Goal: Transaction & Acquisition: Purchase product/service

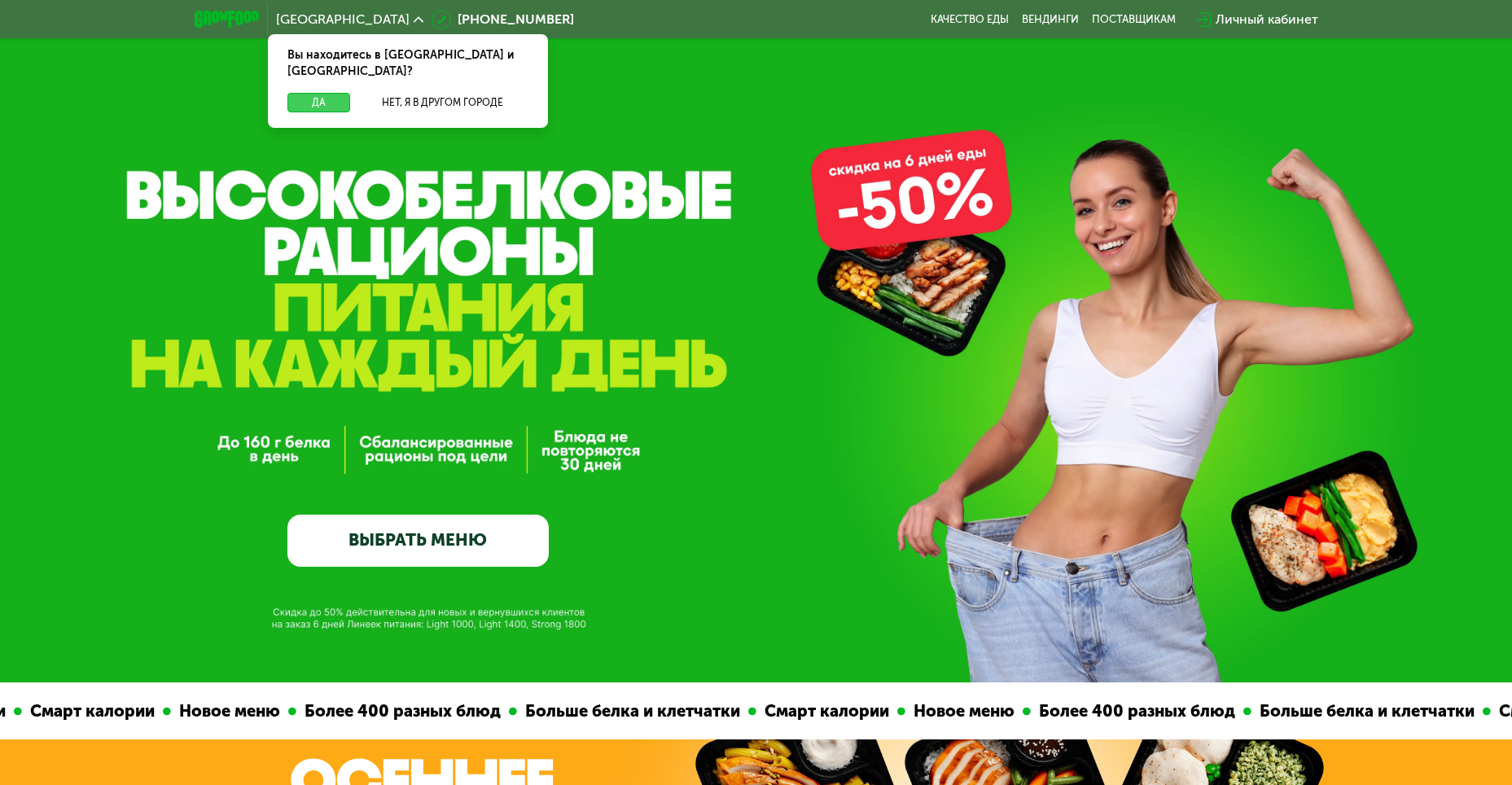
click at [313, 93] on button "Да" at bounding box center [318, 102] width 62 height 19
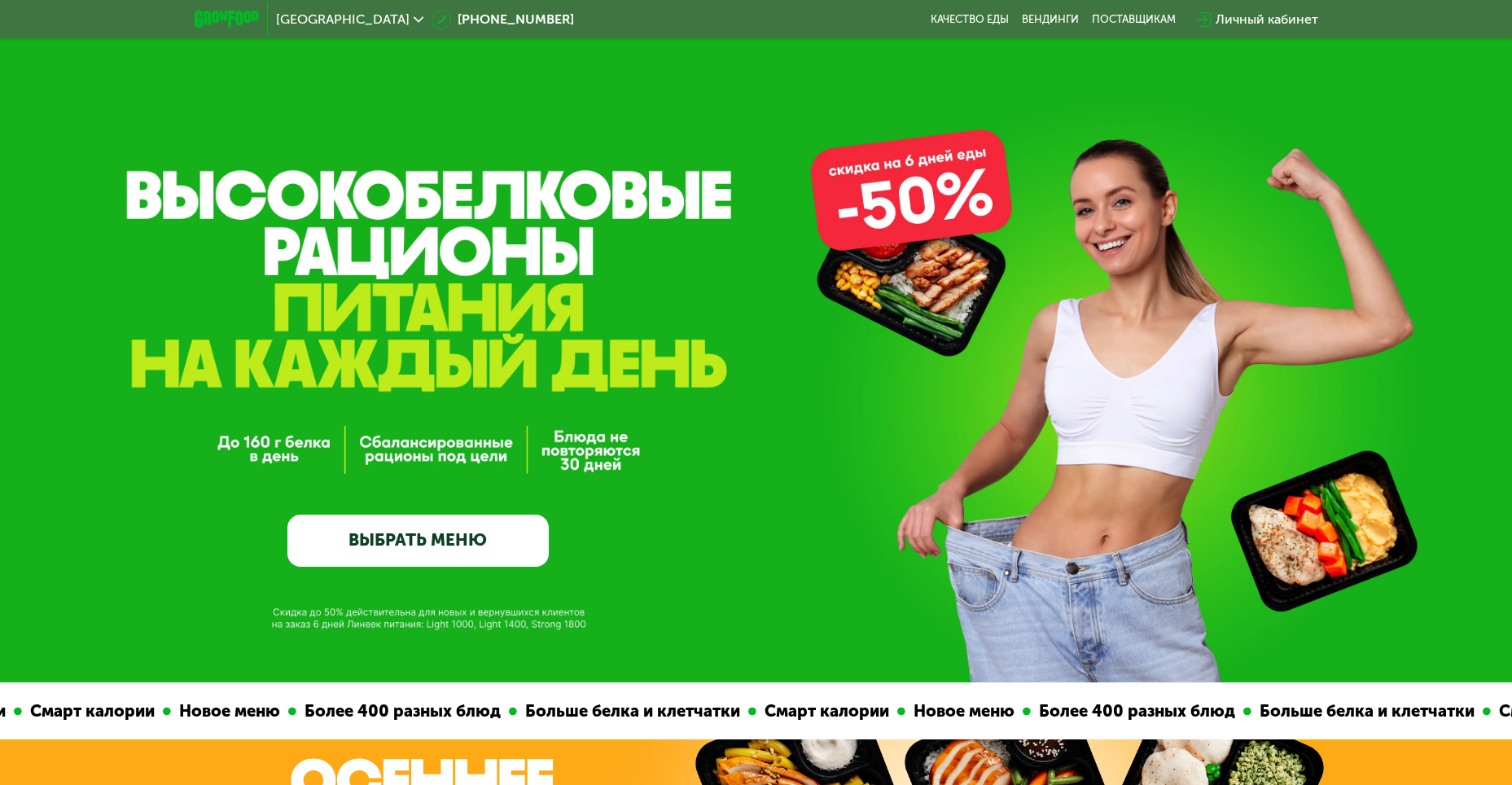
click at [419, 537] on link "ВЫБРАТЬ МЕНЮ" at bounding box center [418, 541] width 261 height 52
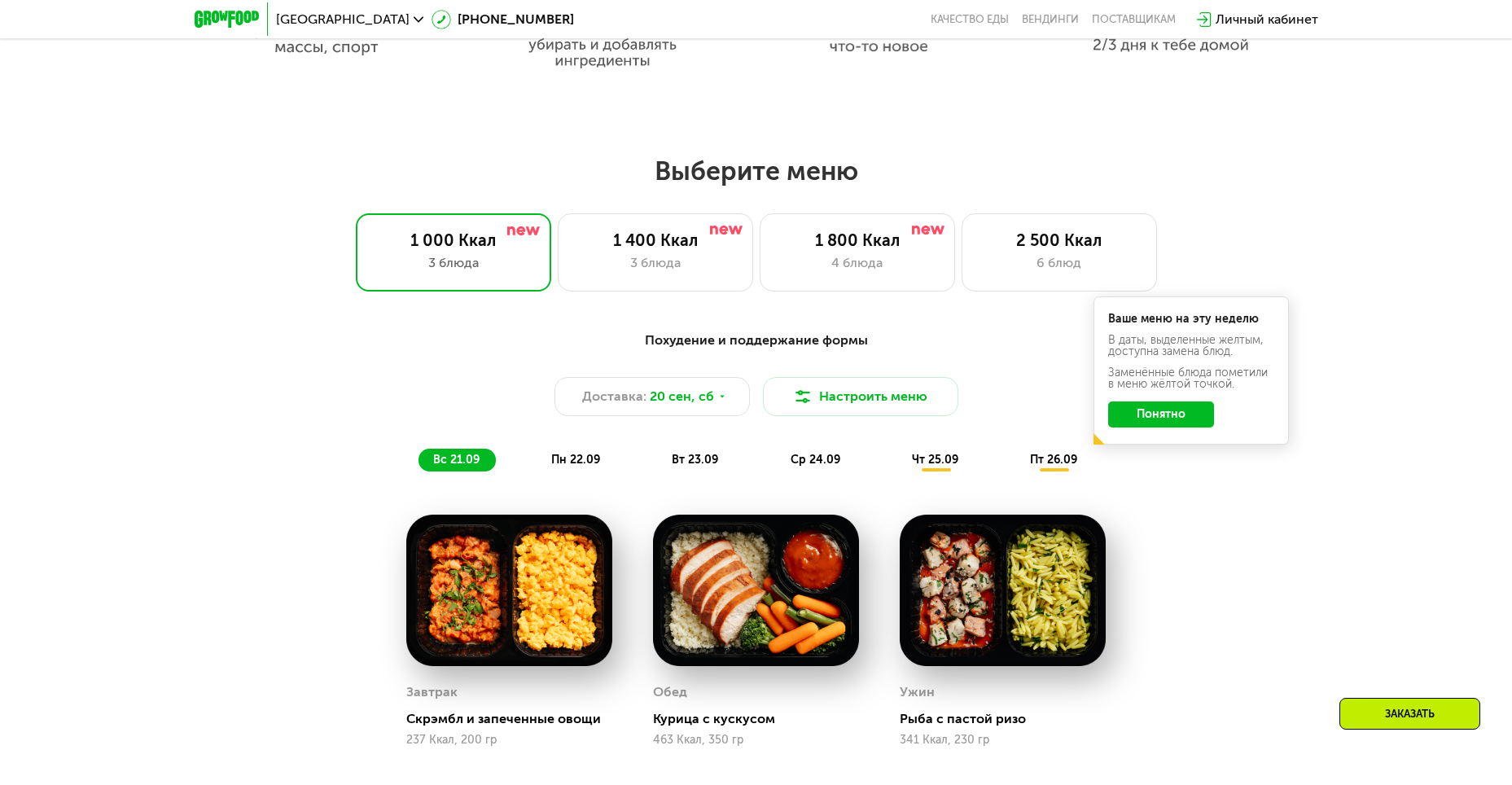
scroll to position [1318, 0]
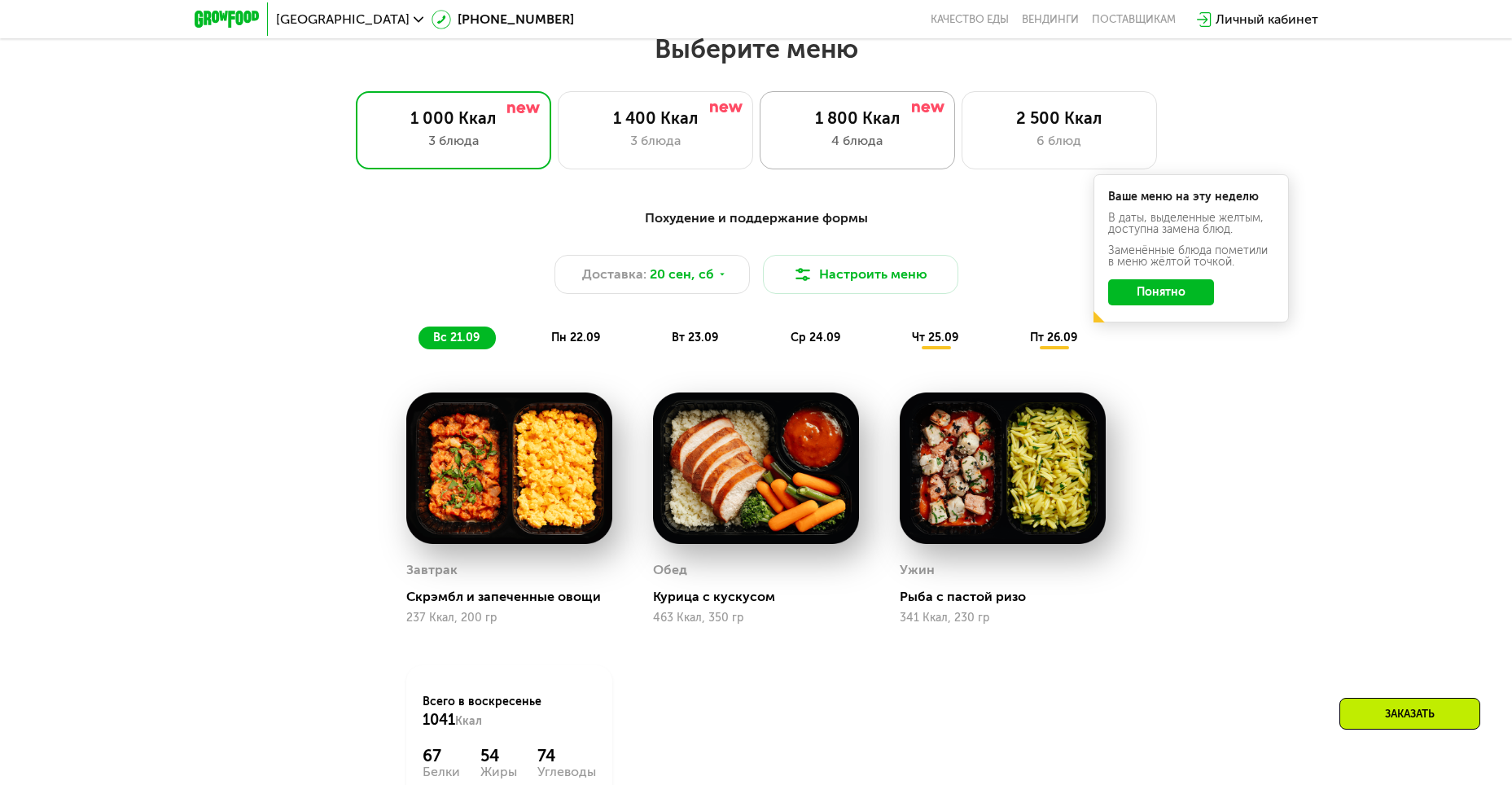
click at [881, 146] on div "4 блюда" at bounding box center [858, 141] width 162 height 19
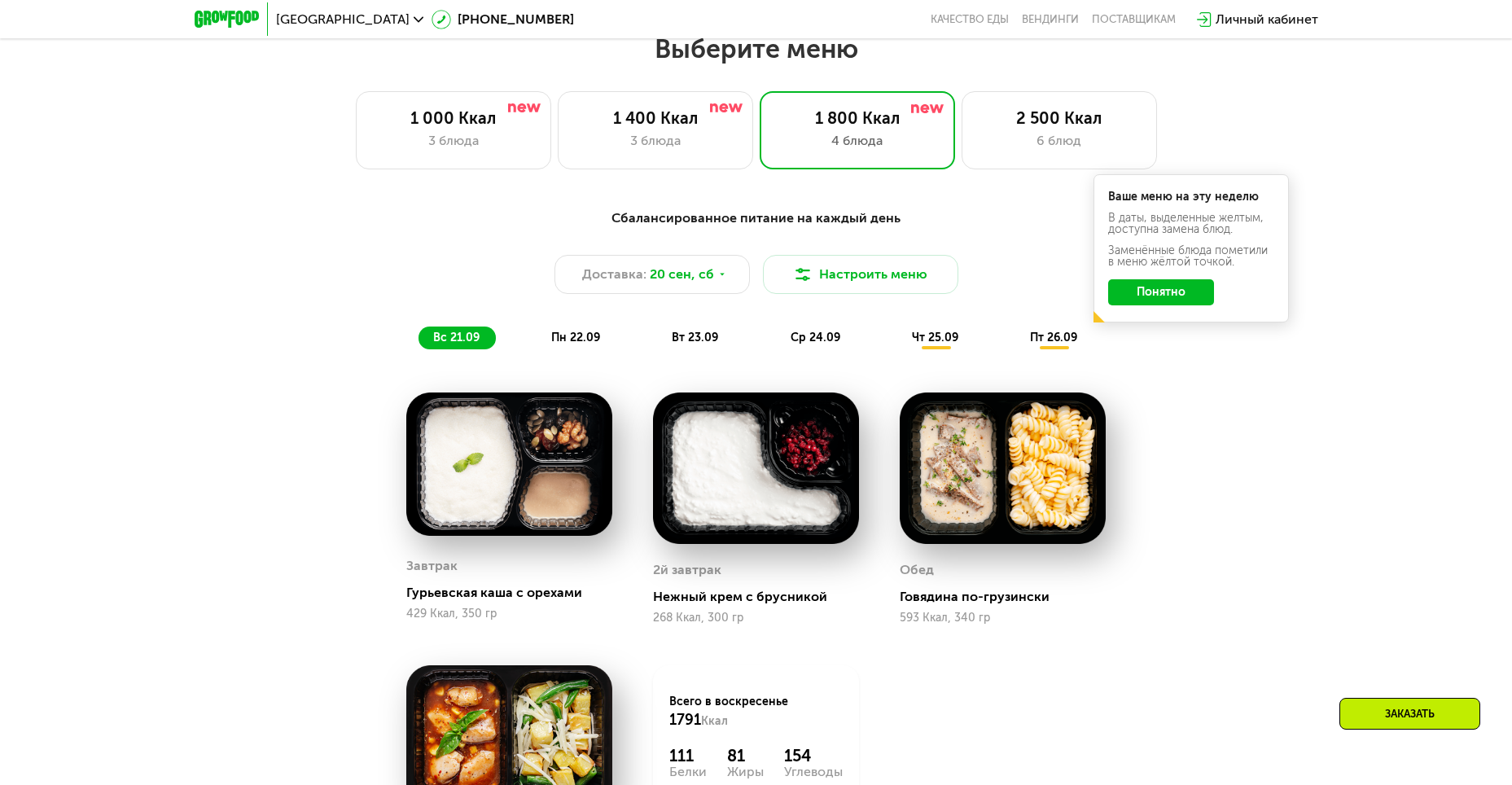
click at [1179, 302] on button "Понятно" at bounding box center [1161, 292] width 106 height 26
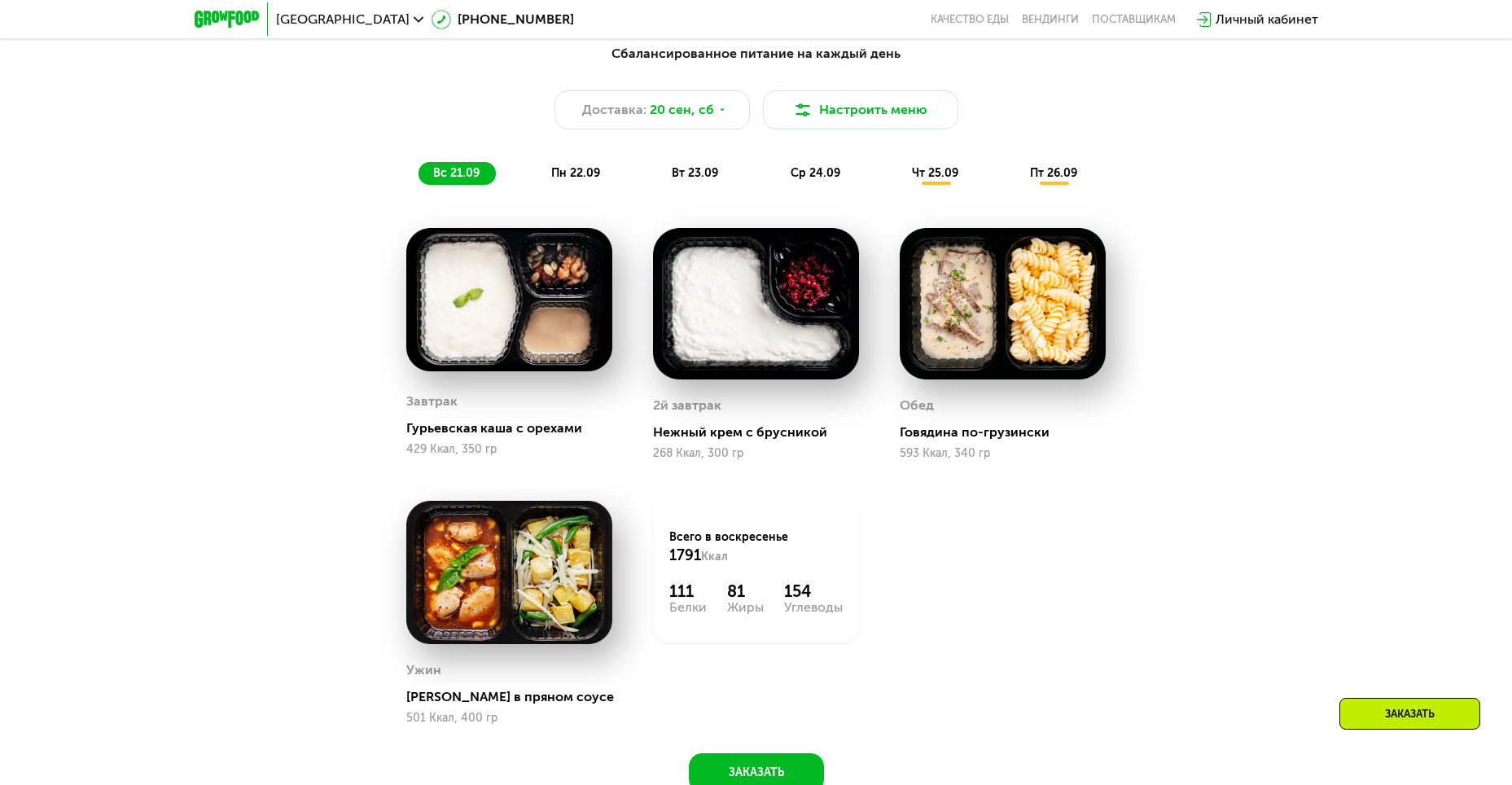
scroll to position [1481, 0]
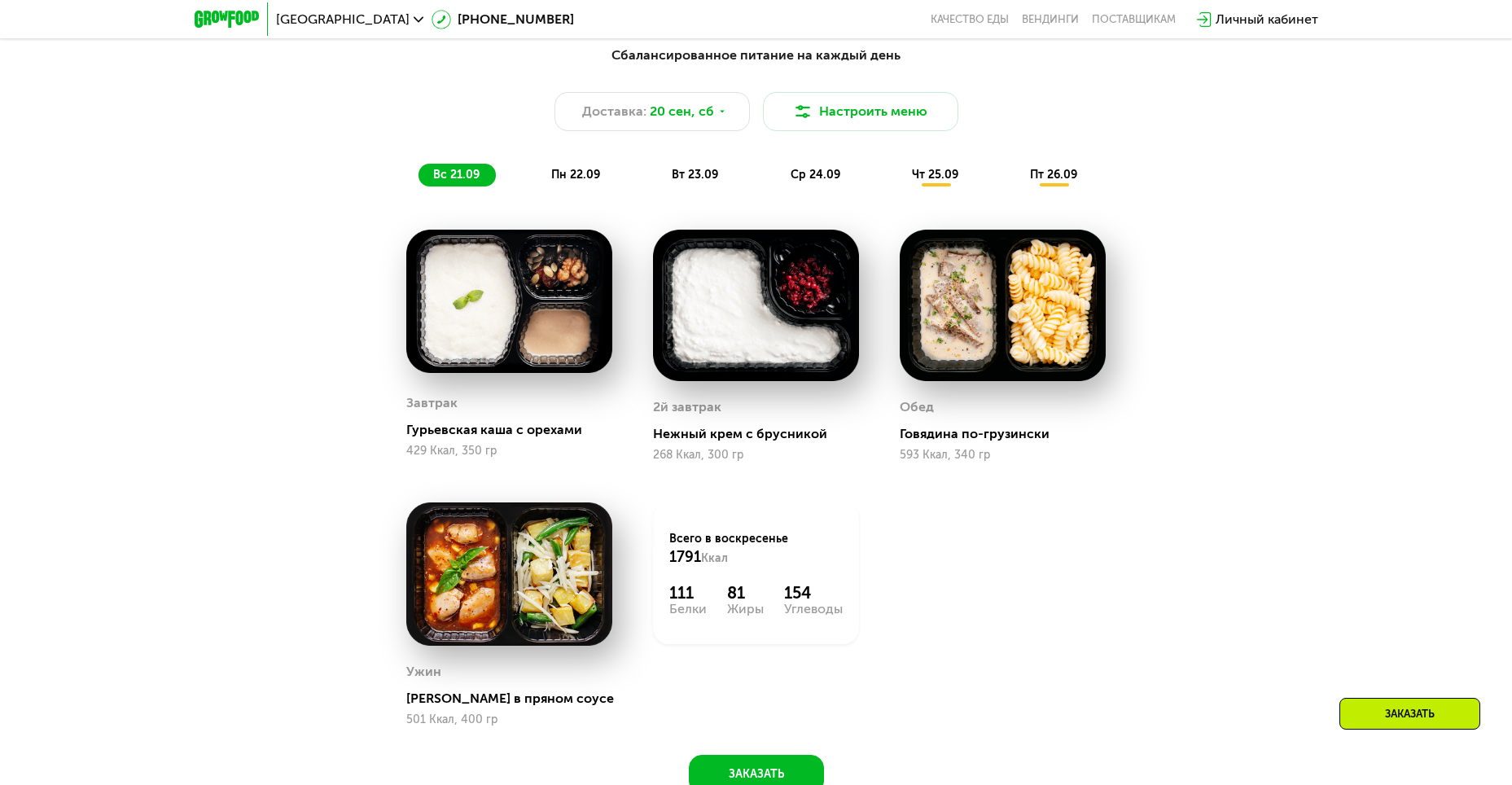
click at [579, 176] on span "пн 22.09" at bounding box center [576, 174] width 49 height 13
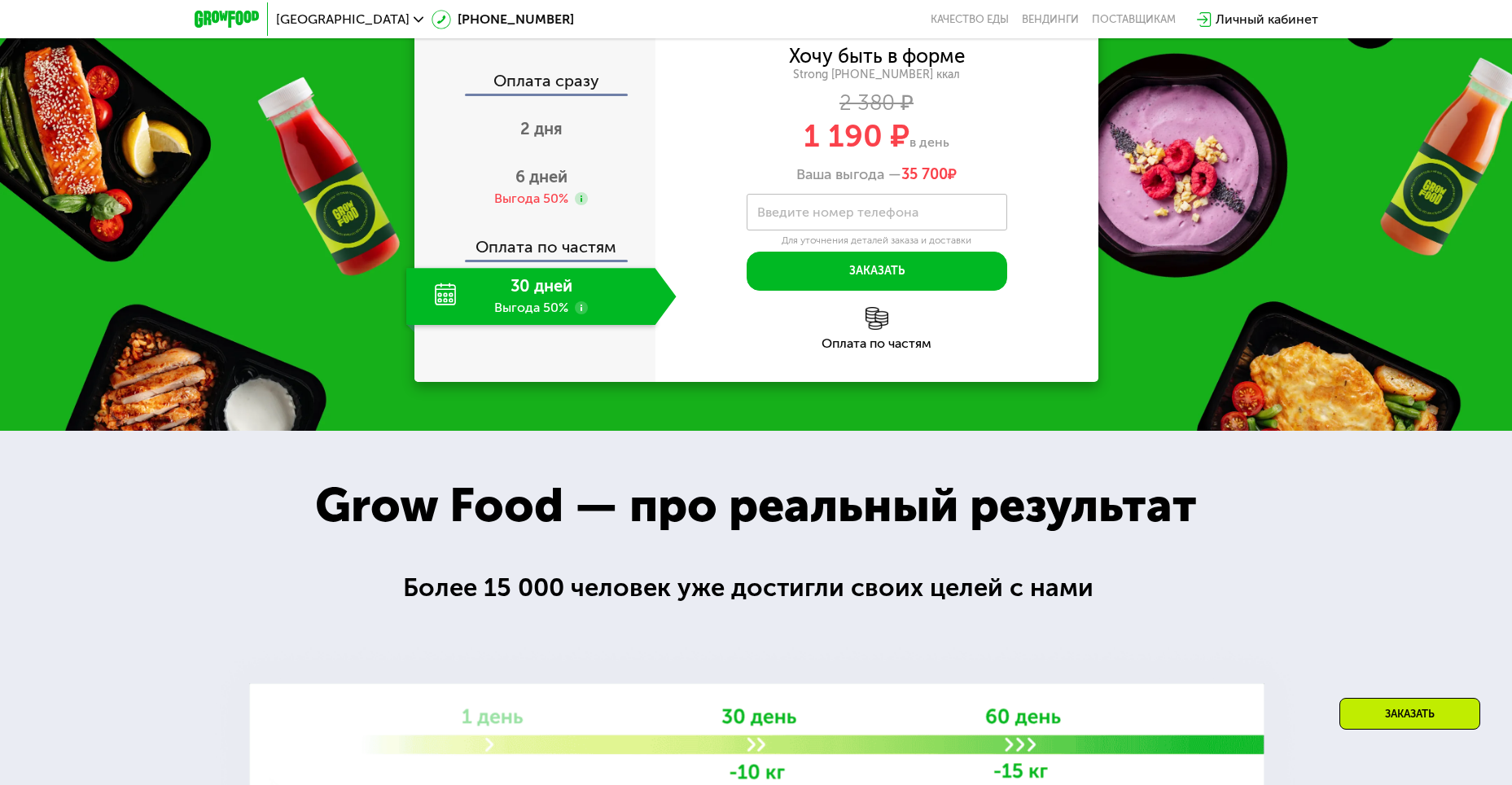
scroll to position [2296, 0]
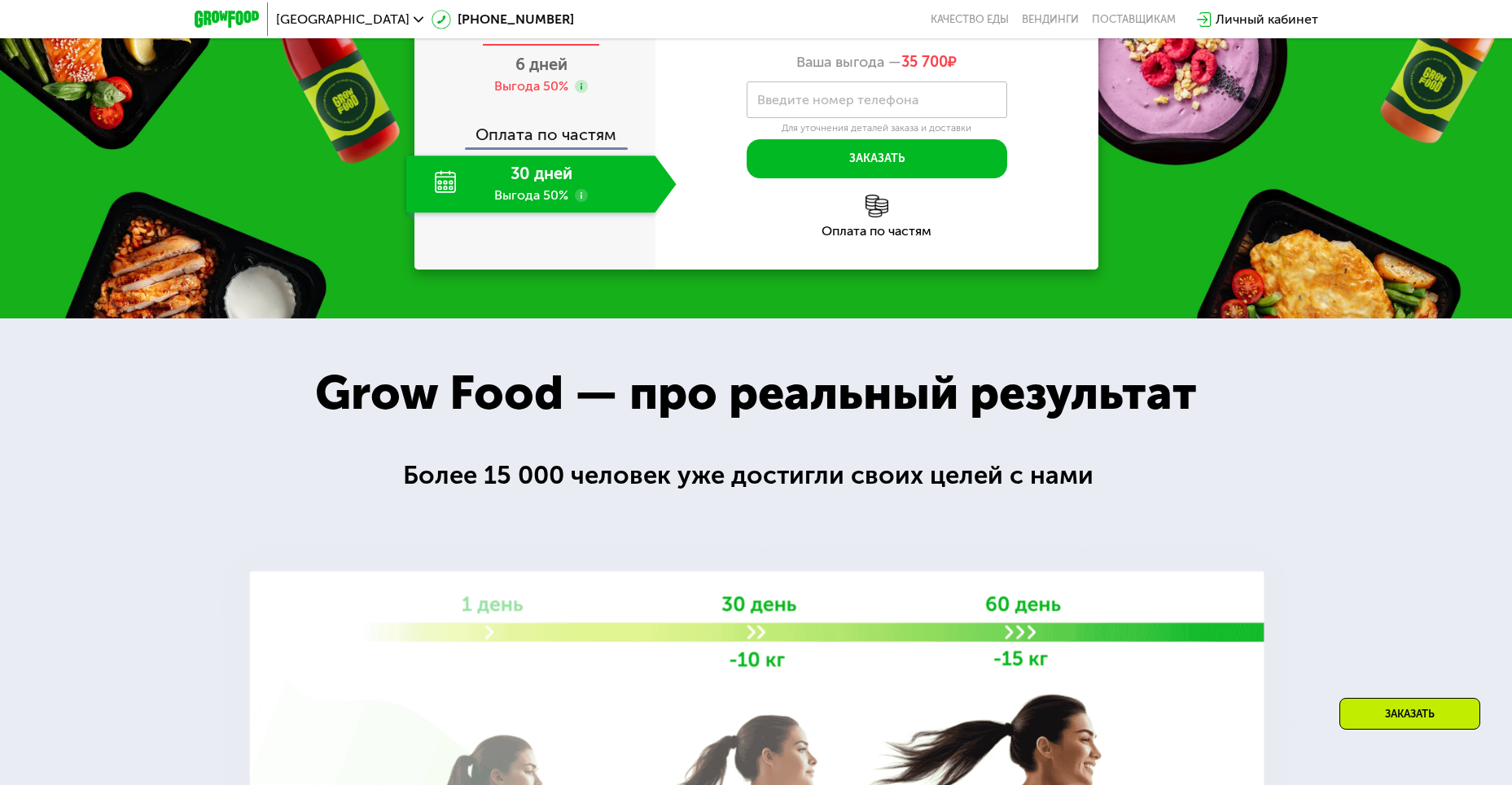
click at [546, 26] on span "2 дня" at bounding box center [541, 16] width 42 height 19
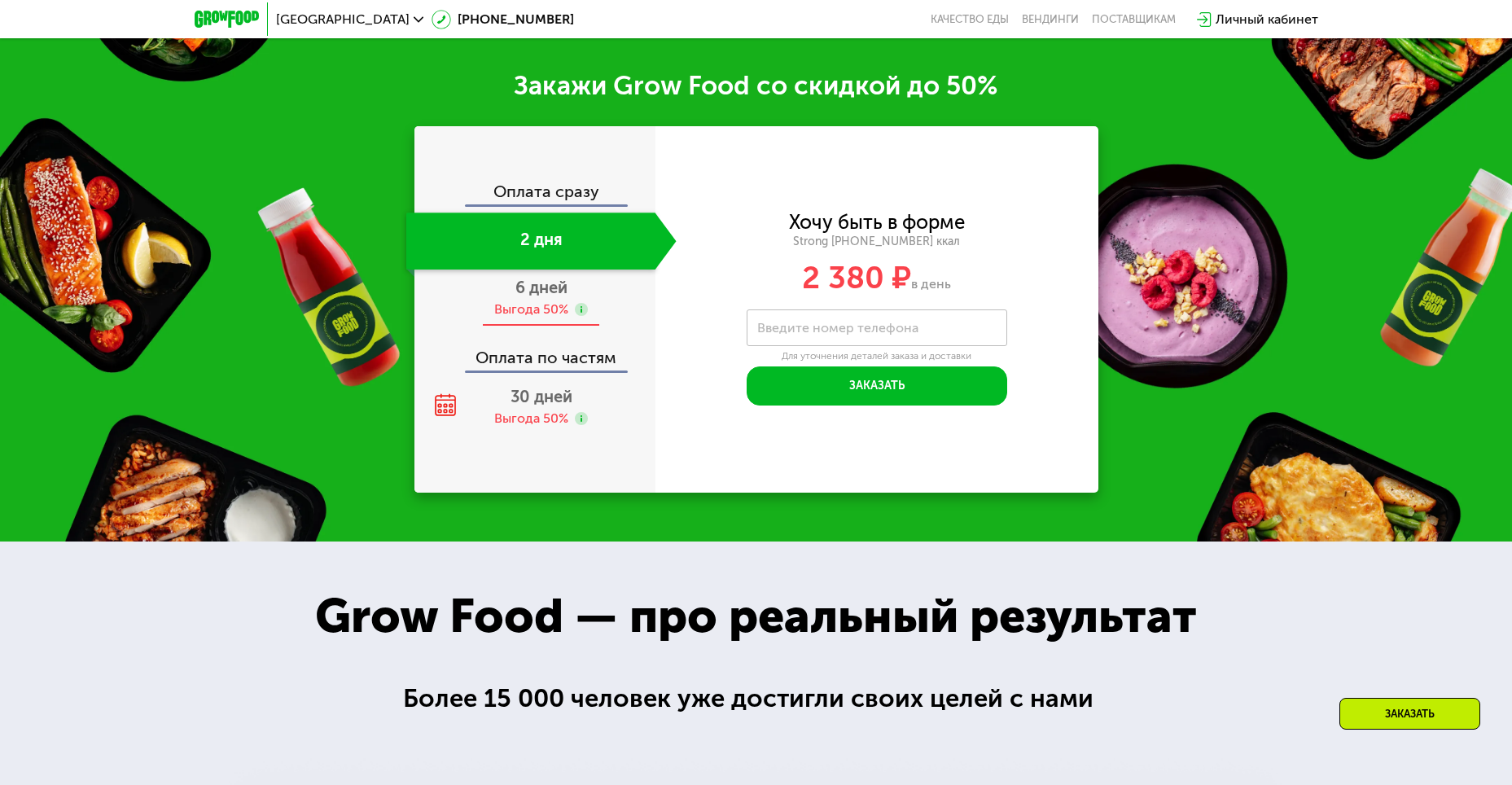
click at [537, 297] on span "6 дней" at bounding box center [541, 287] width 52 height 19
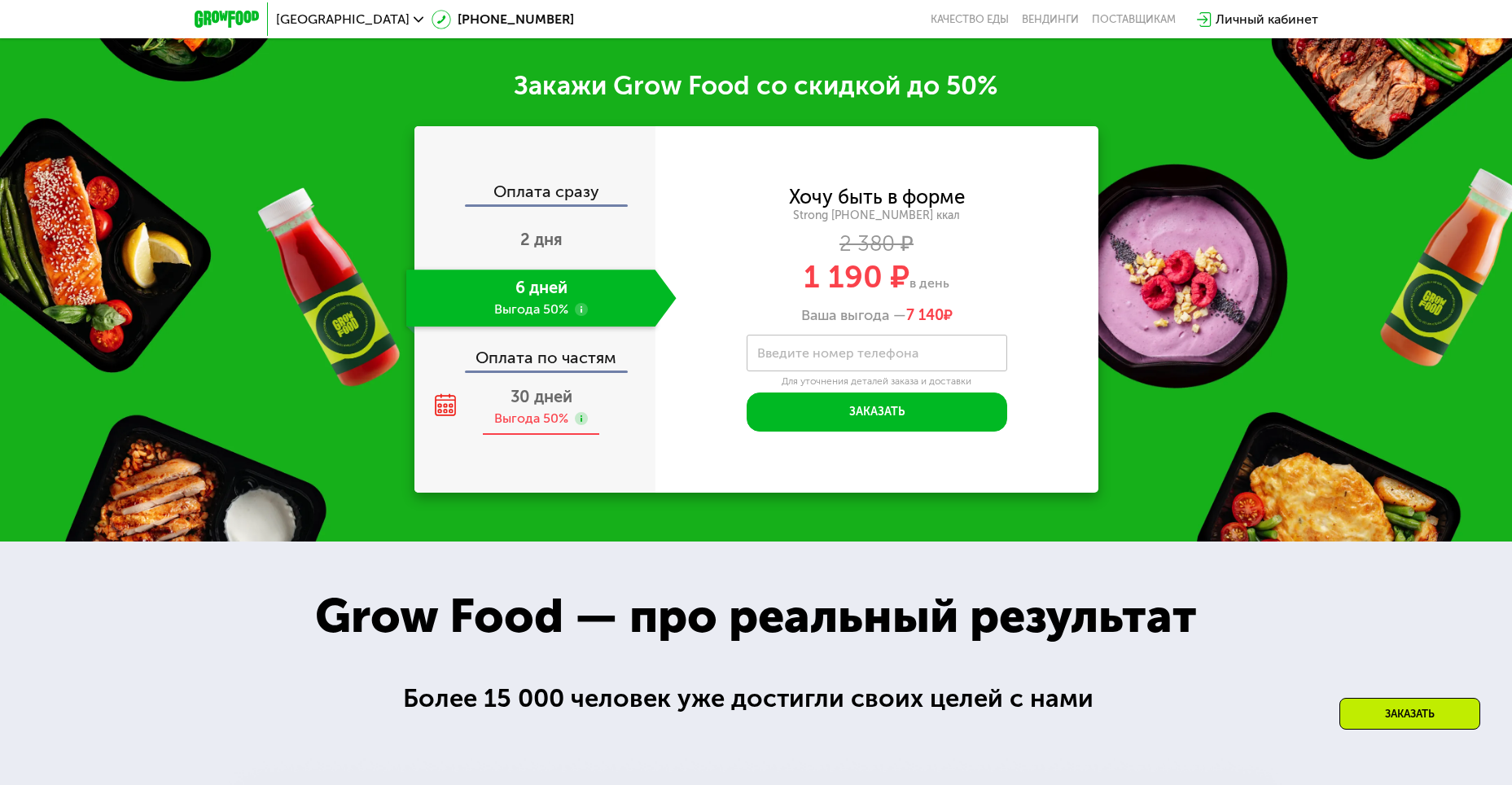
click at [551, 407] on span "30 дней" at bounding box center [541, 396] width 62 height 19
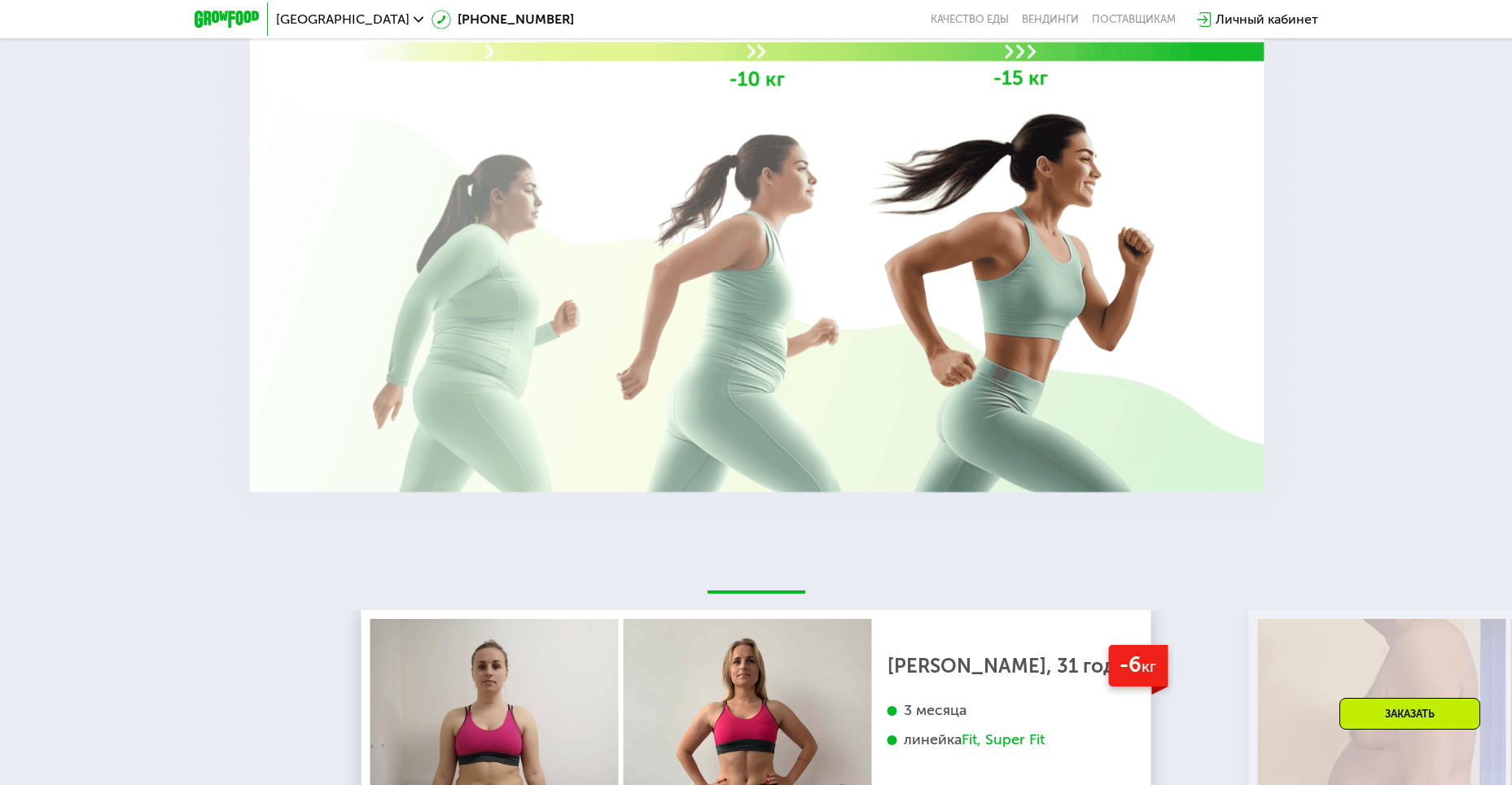
scroll to position [3111, 0]
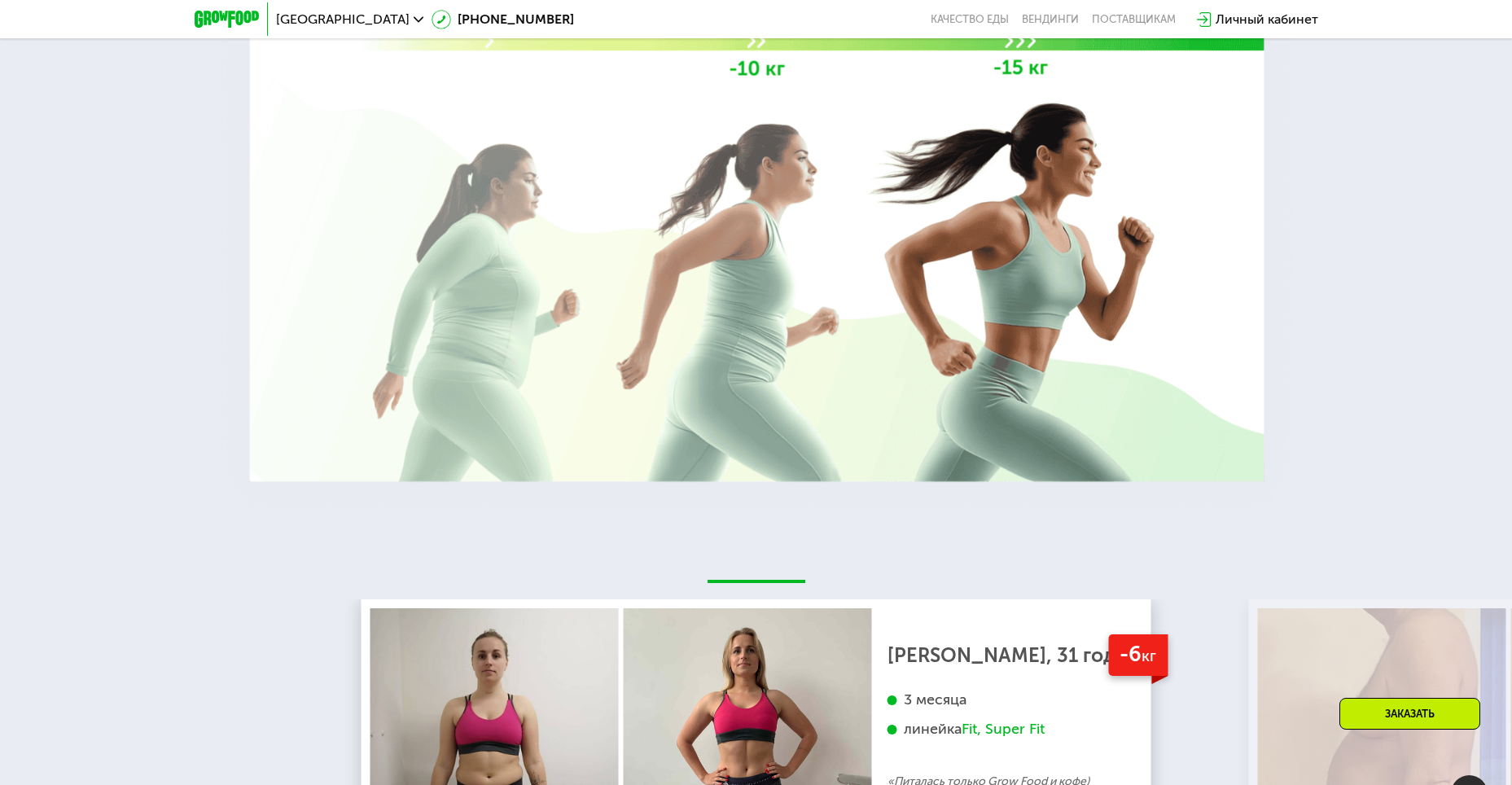
click at [1387, 192] on div at bounding box center [756, 118] width 1512 height 782
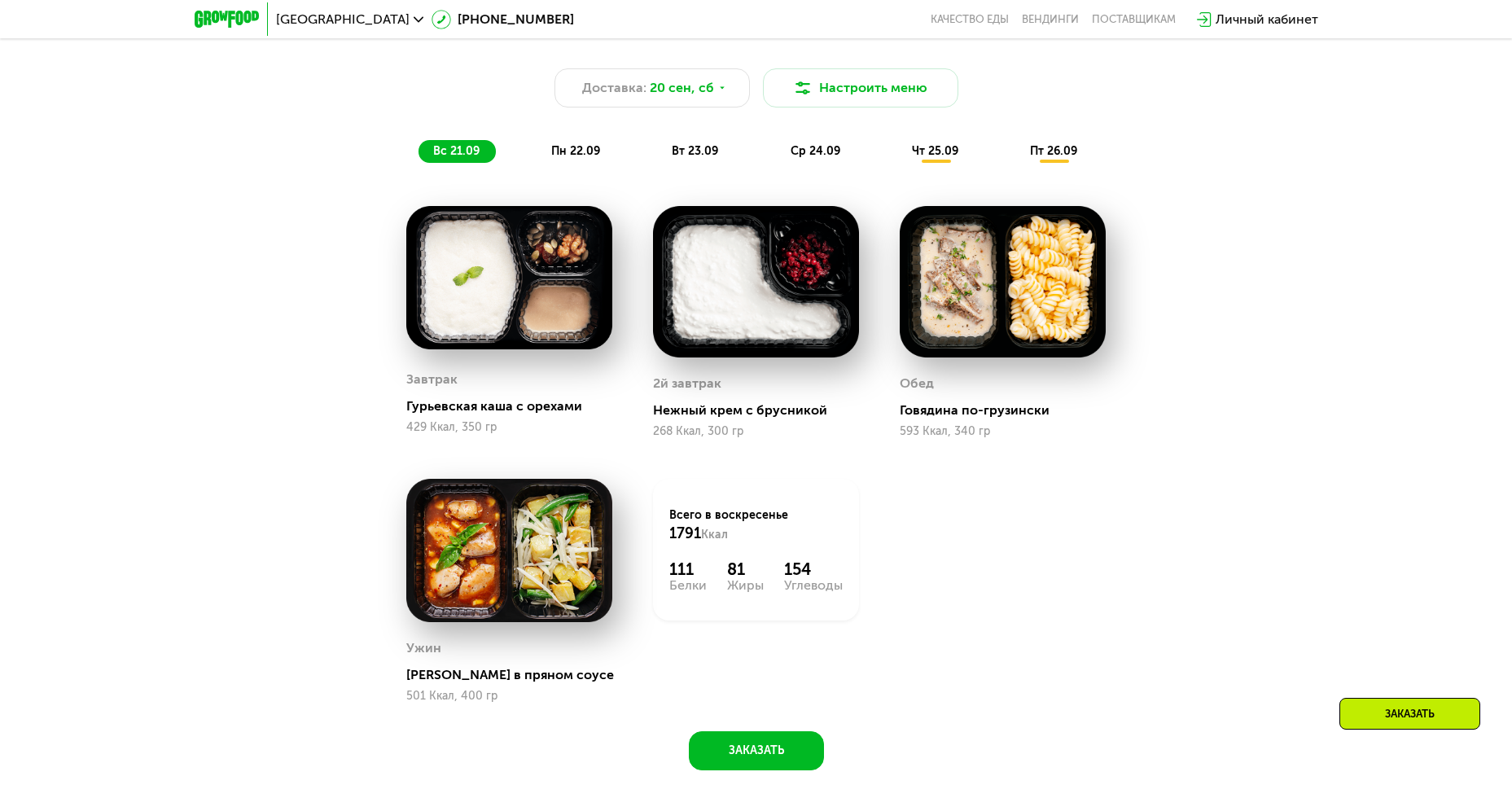
scroll to position [1400, 0]
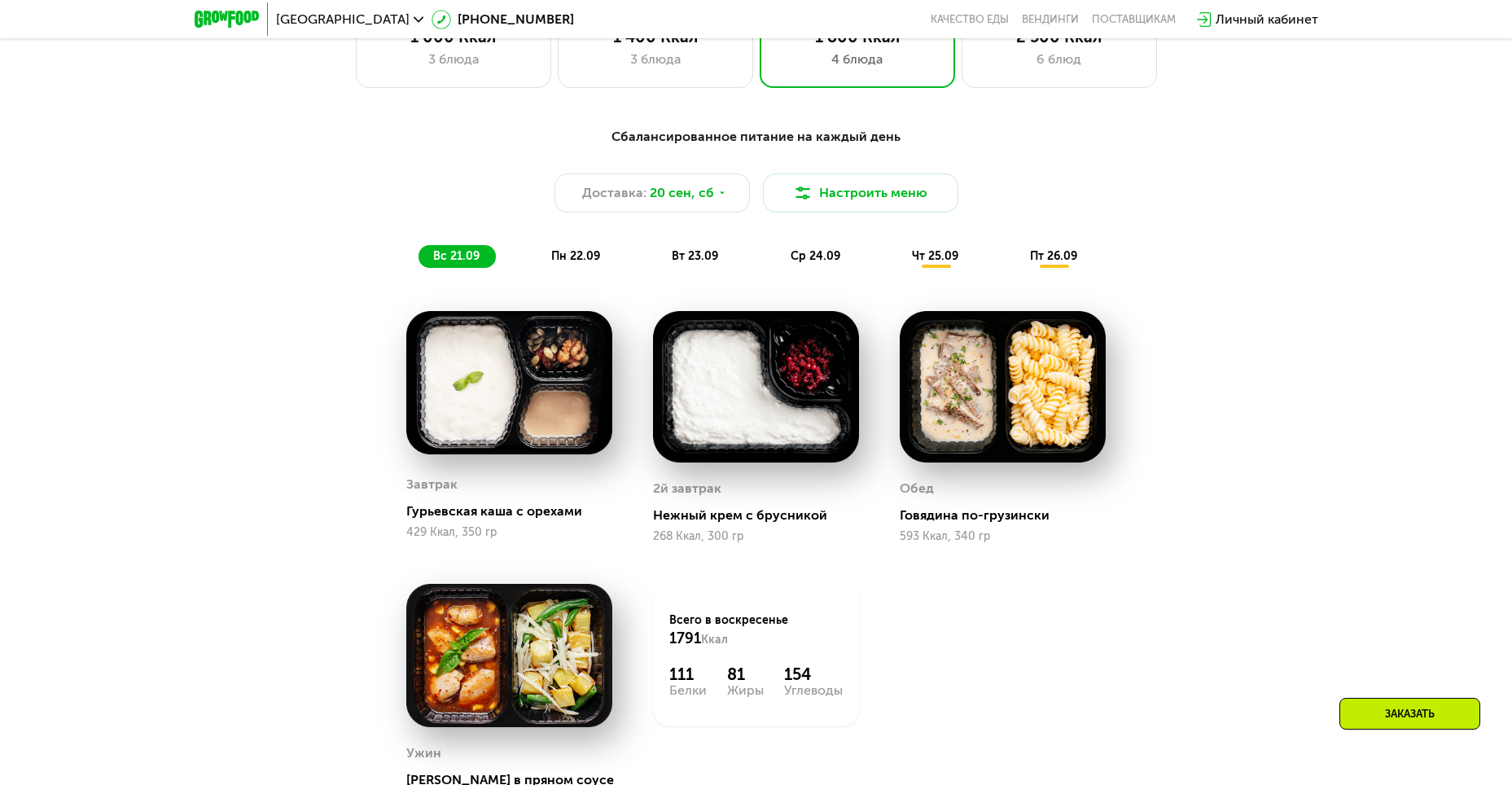
click at [585, 263] on span "пн 22.09" at bounding box center [576, 256] width 49 height 13
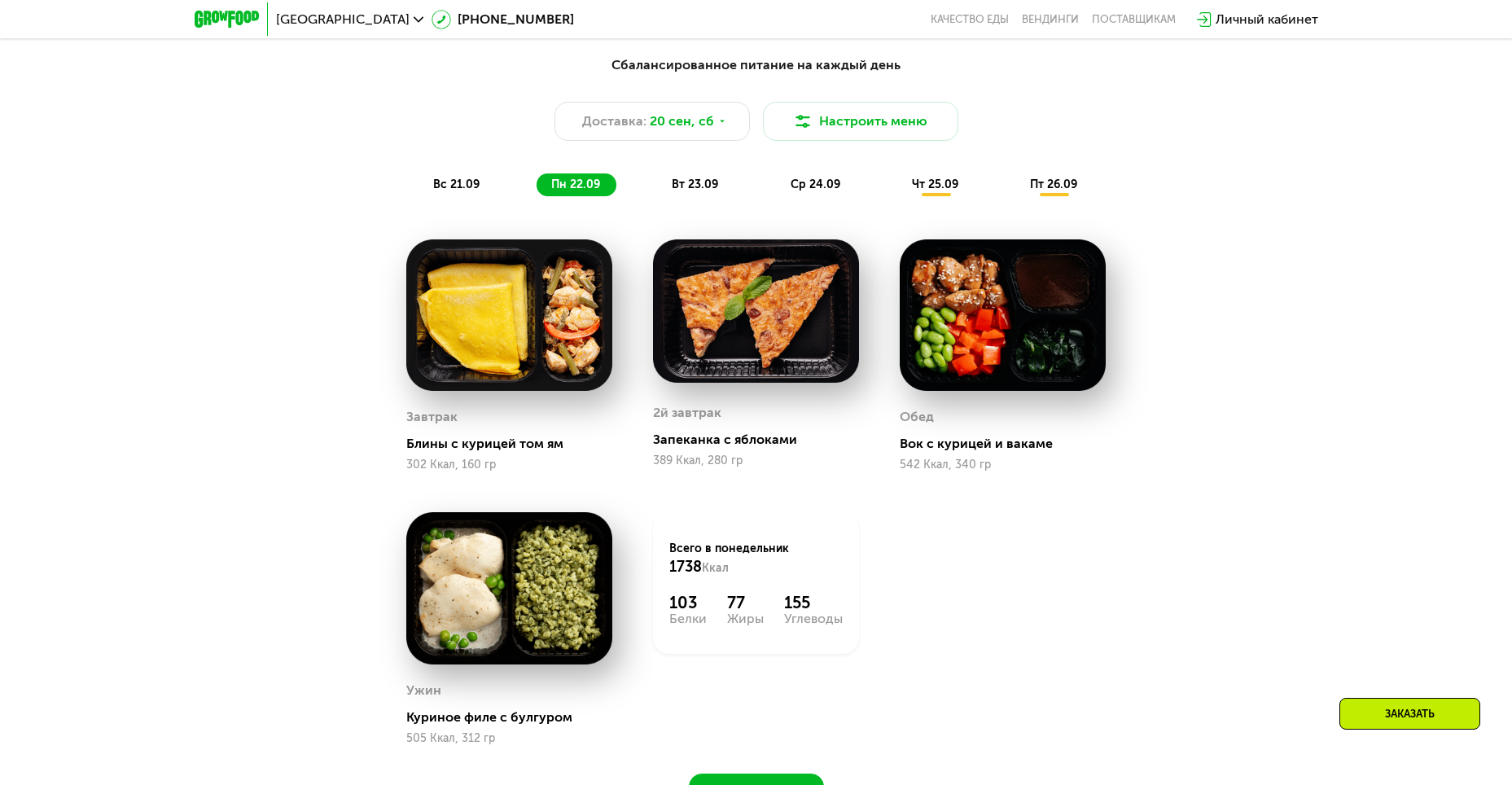
scroll to position [1481, 0]
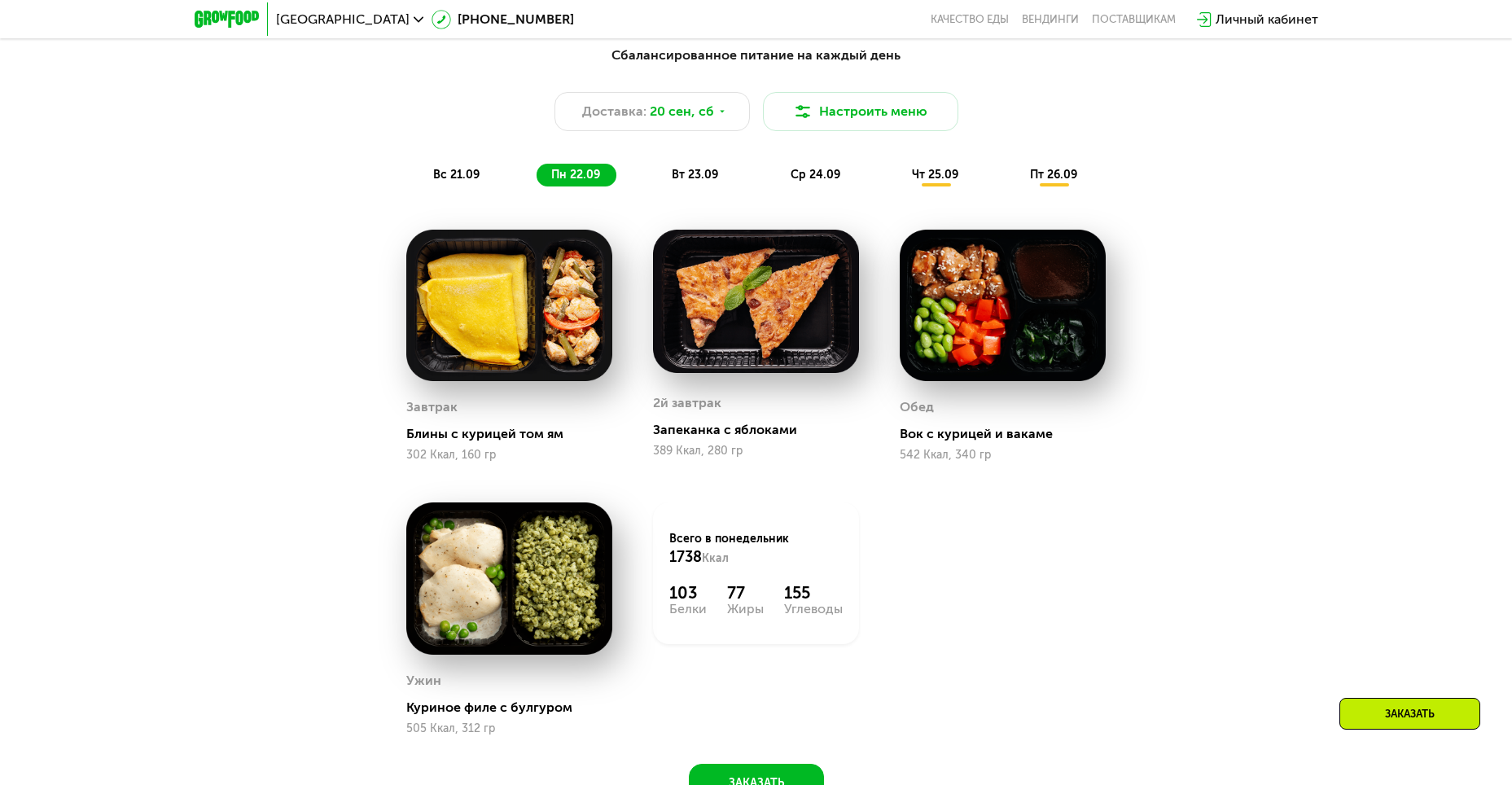
click at [713, 182] on span "вт 23.09" at bounding box center [695, 174] width 46 height 13
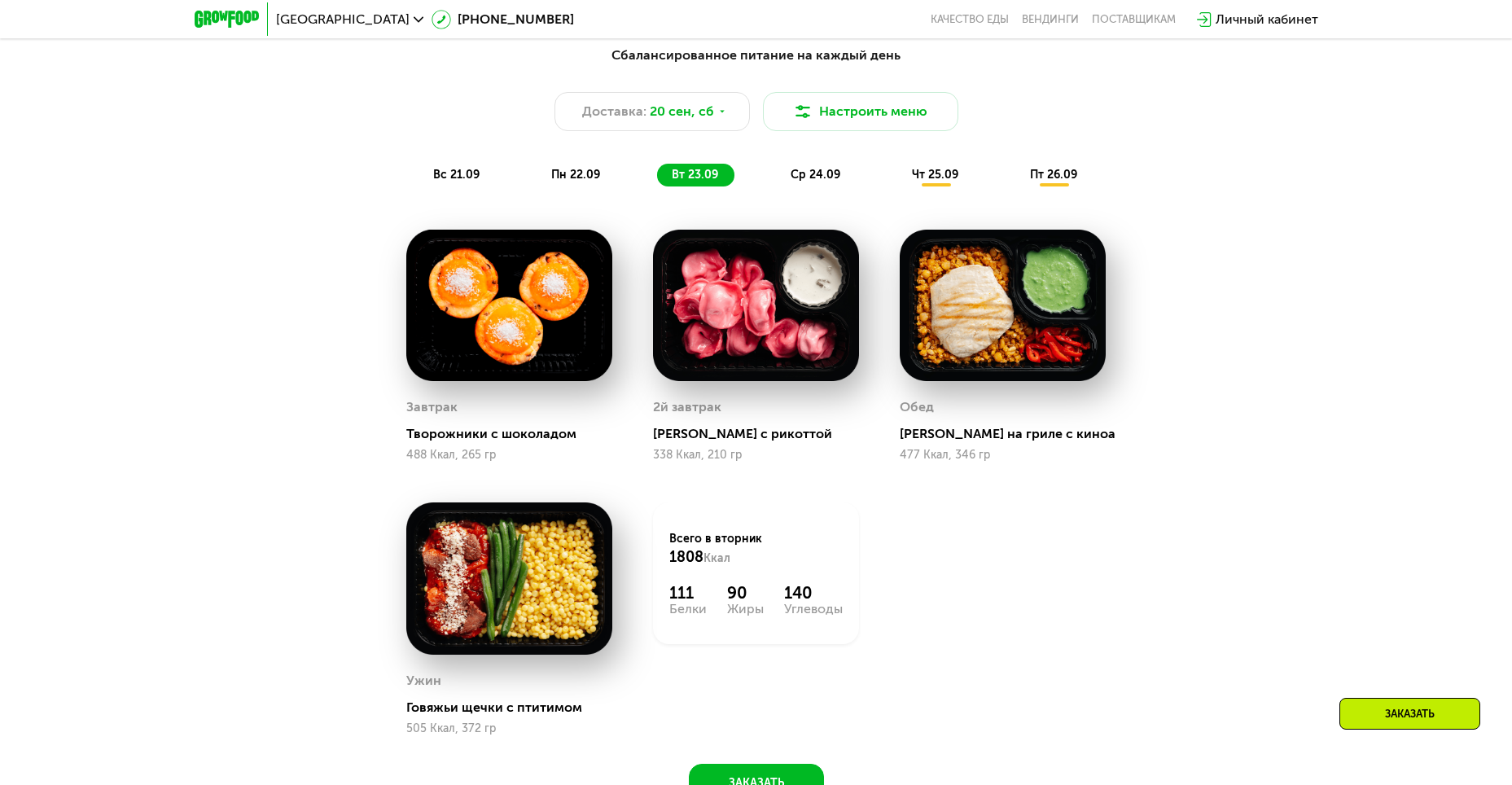
click at [827, 182] on span "ср 24.09" at bounding box center [815, 174] width 50 height 13
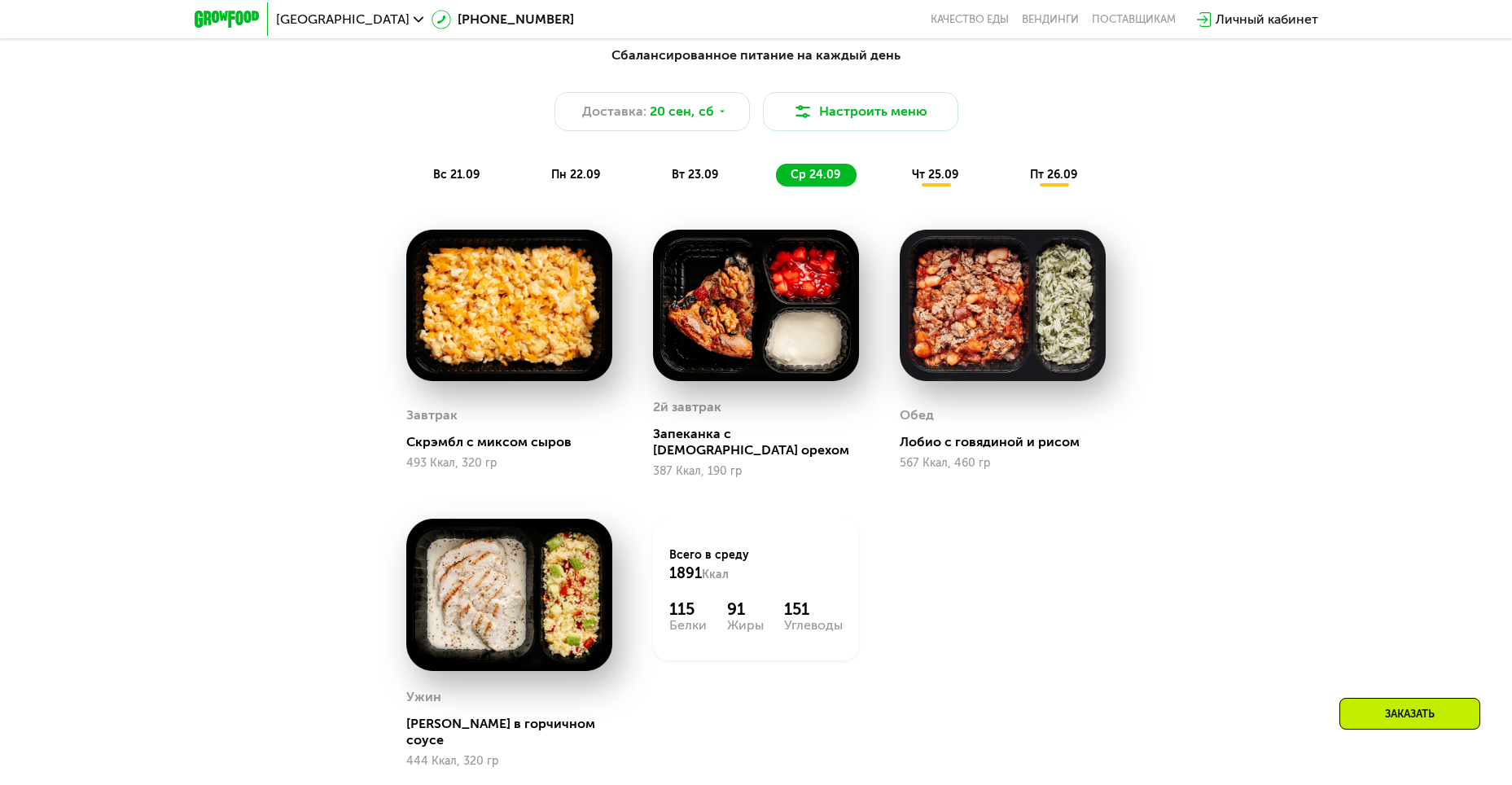
click at [945, 182] on span "чт 25.09" at bounding box center [934, 174] width 46 height 13
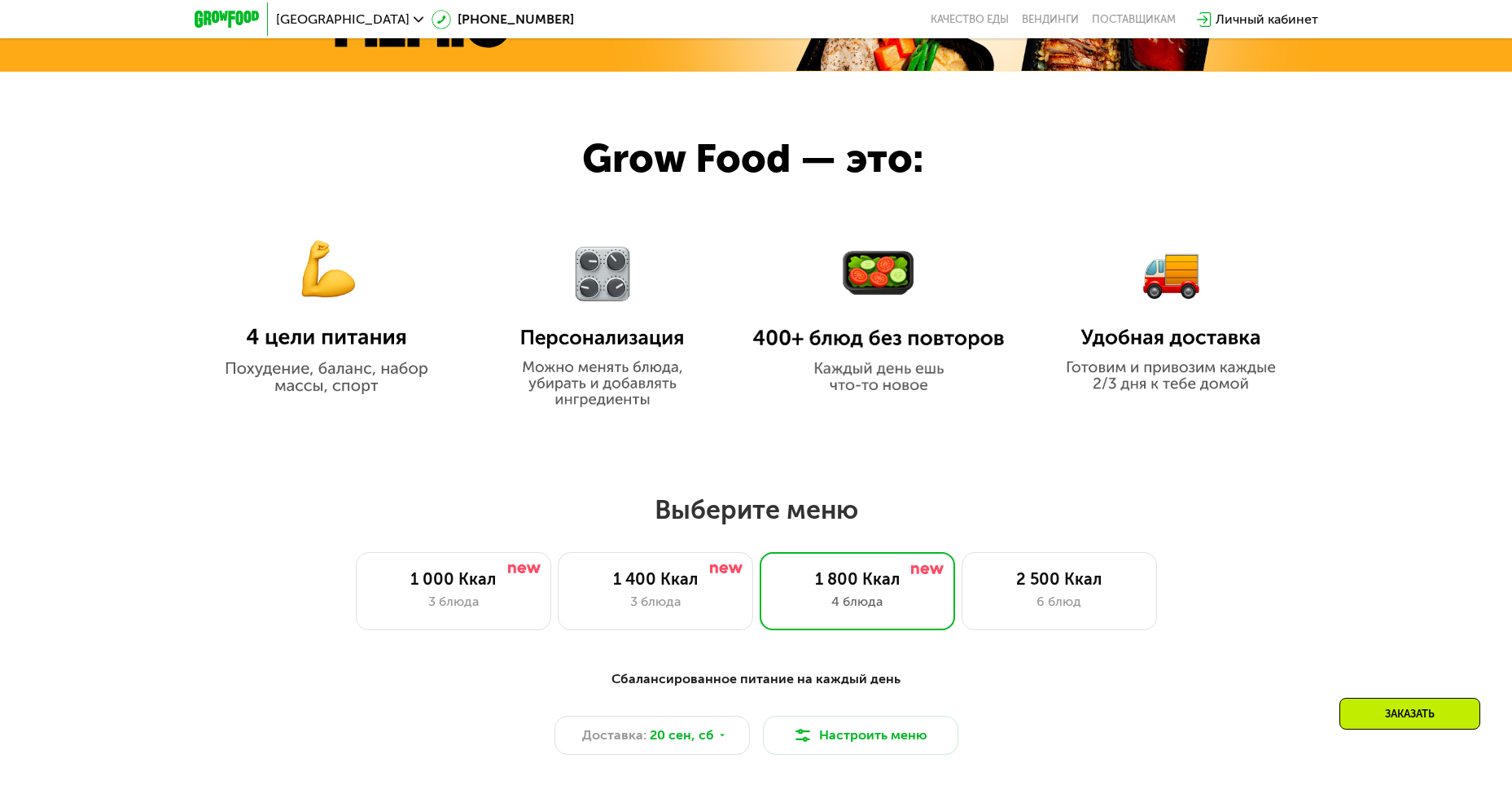
scroll to position [830, 0]
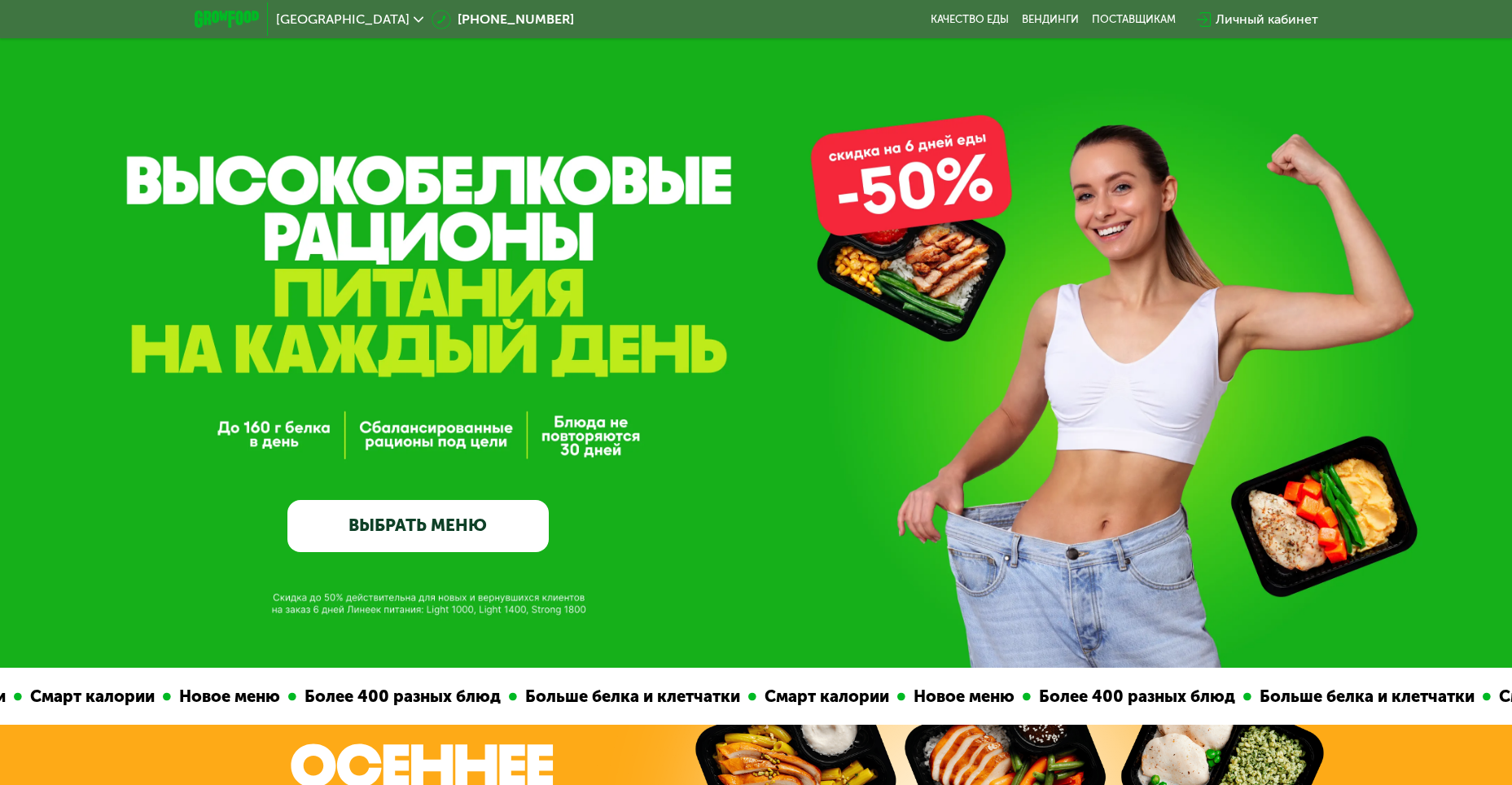
click at [423, 526] on link "ВЫБРАТЬ МЕНЮ" at bounding box center [418, 526] width 261 height 52
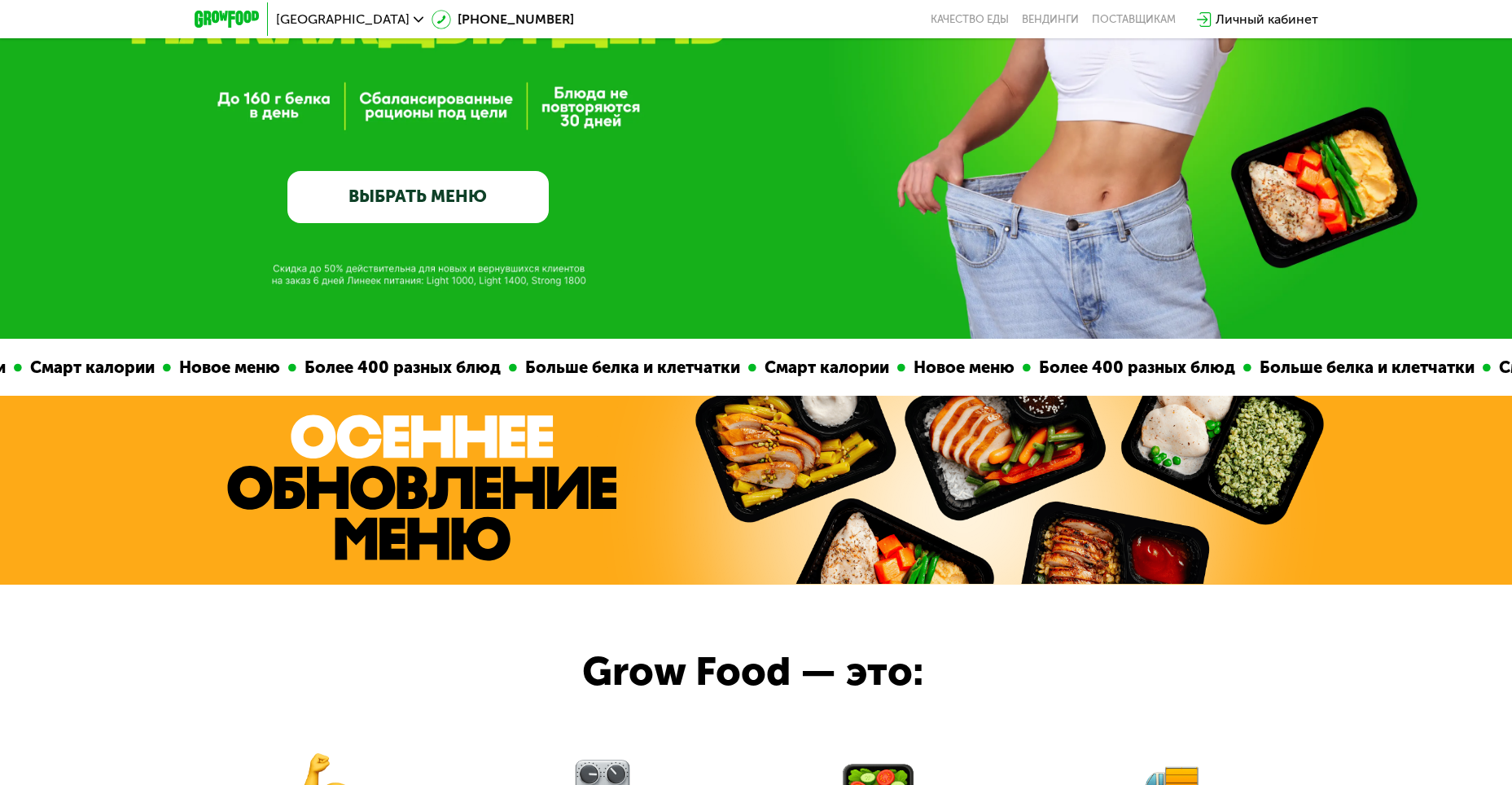
scroll to position [0, 0]
